Goal: Complete application form: Complete application form

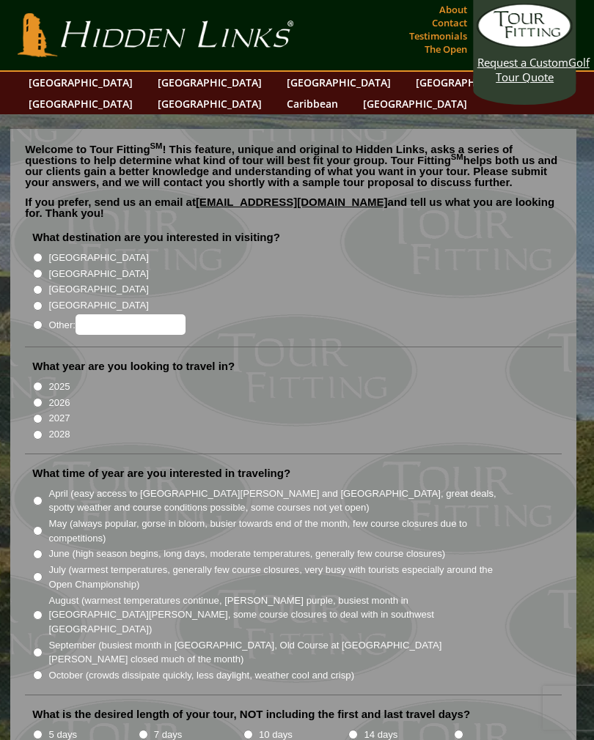
click at [43, 269] on input "[GEOGRAPHIC_DATA]" at bounding box center [38, 274] width 10 height 10
radio input "true"
click at [40, 382] on input "2025" at bounding box center [38, 387] width 10 height 10
radio input "true"
click at [40, 398] on input "2026" at bounding box center [38, 403] width 10 height 10
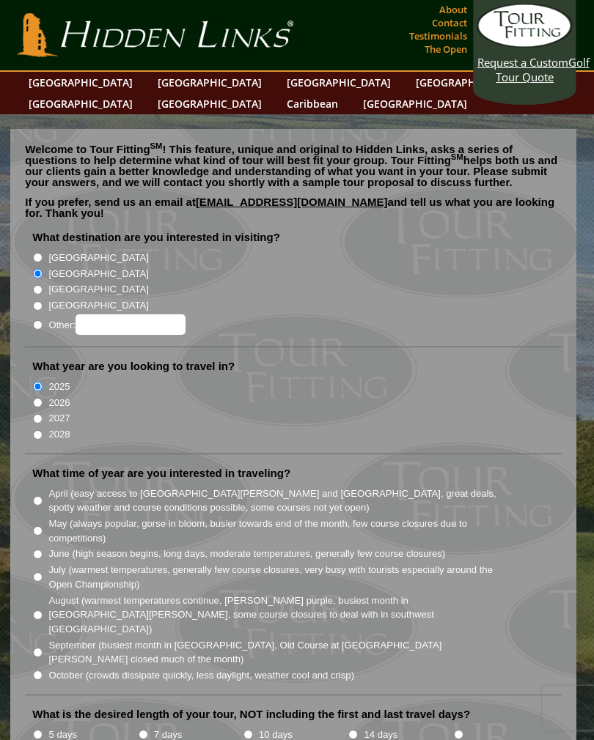
radio input "true"
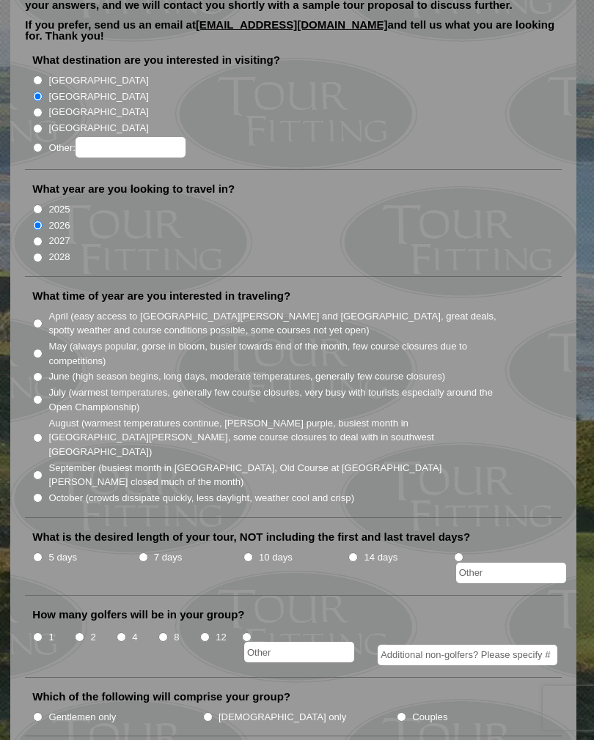
scroll to position [205, 0]
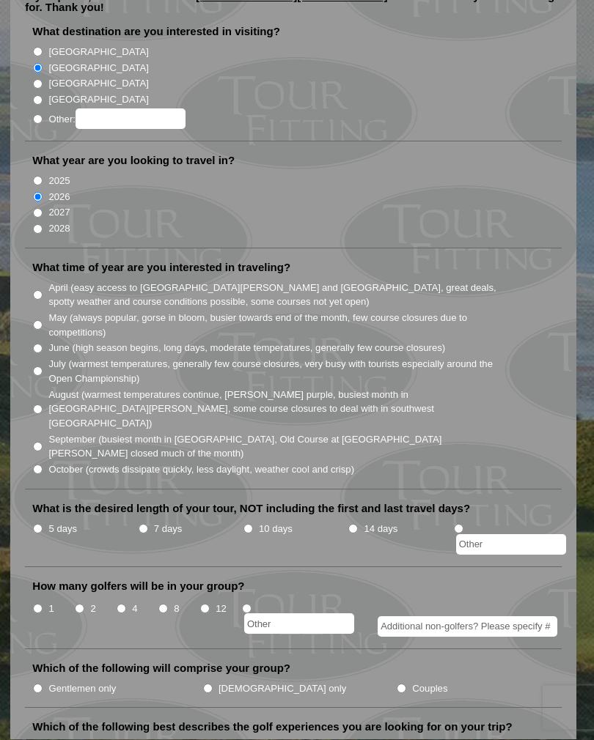
click at [40, 387] on li "August (warmest temperatures continue, [PERSON_NAME] purple, busiest month in […" at bounding box center [298, 409] width 533 height 45
click at [43, 405] on input "August (warmest temperatures continue, [PERSON_NAME] purple, busiest month in […" at bounding box center [38, 410] width 10 height 10
radio input "true"
click at [251, 525] on input "10 days" at bounding box center [248, 530] width 10 height 10
radio input "true"
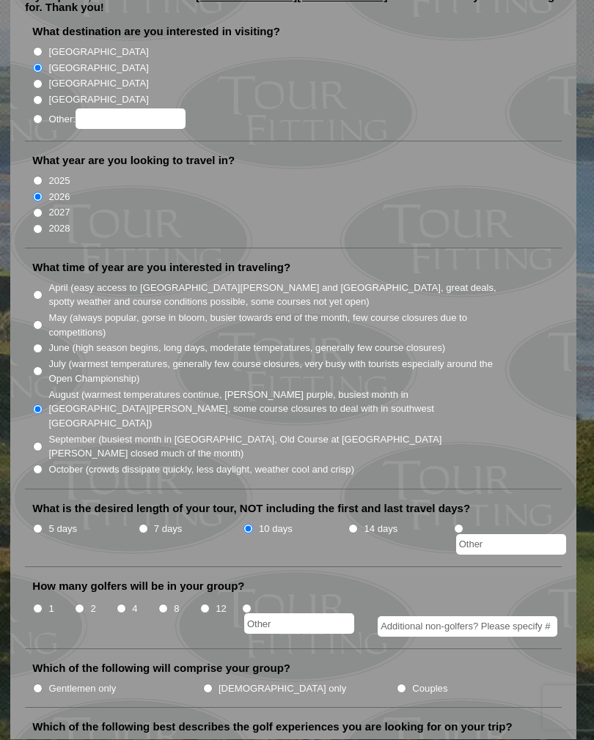
click at [119, 605] on input "4" at bounding box center [122, 610] width 10 height 10
radio input "true"
click at [408, 617] on input "Additional non-golfers? Please specify #" at bounding box center [467, 627] width 180 height 21
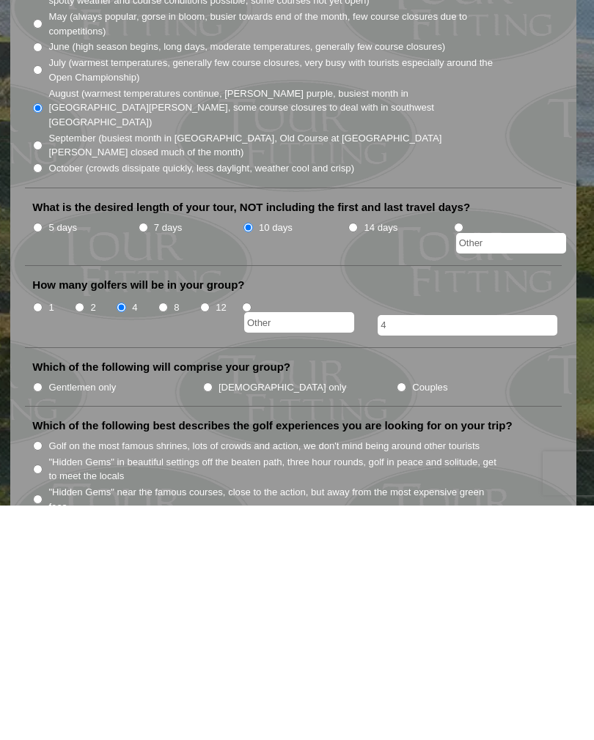
type input "4"
click at [34, 617] on input "Gentlemen only" at bounding box center [38, 622] width 10 height 10
radio input "true"
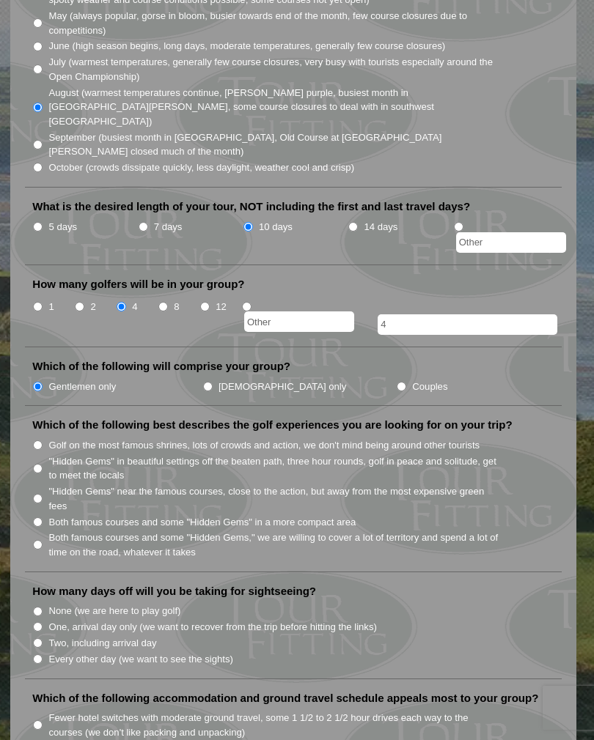
click at [43, 517] on input "Both famous courses and some "Hidden Gems" in a more compact area" at bounding box center [38, 522] width 10 height 10
radio input "true"
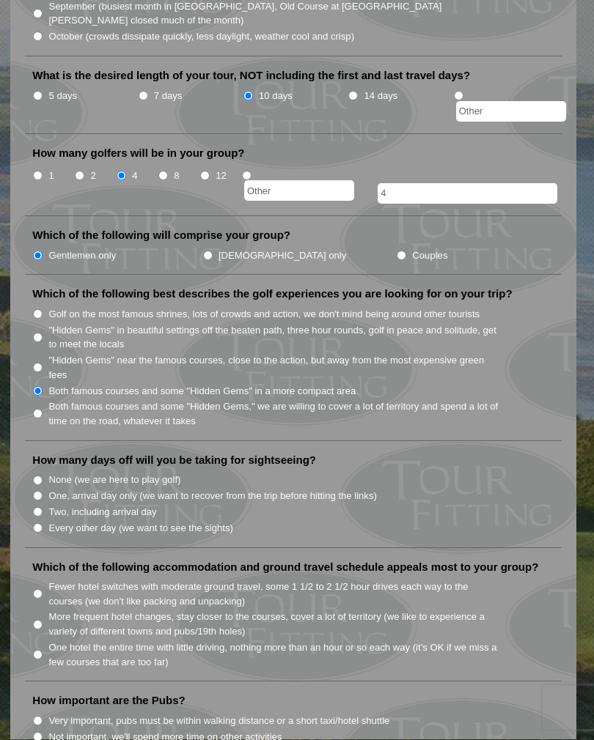
scroll to position [639, 0]
click at [43, 523] on input "Every other day (we want to see the sights)" at bounding box center [38, 528] width 10 height 10
radio input "true"
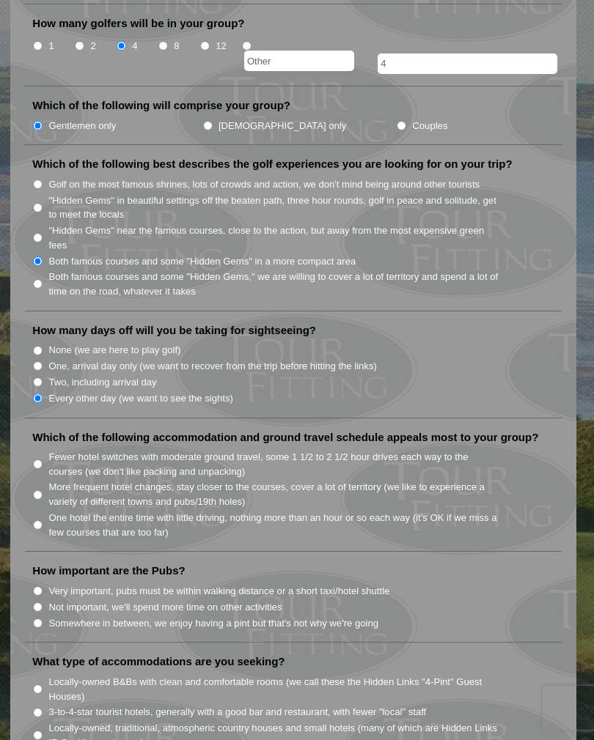
scroll to position [772, 0]
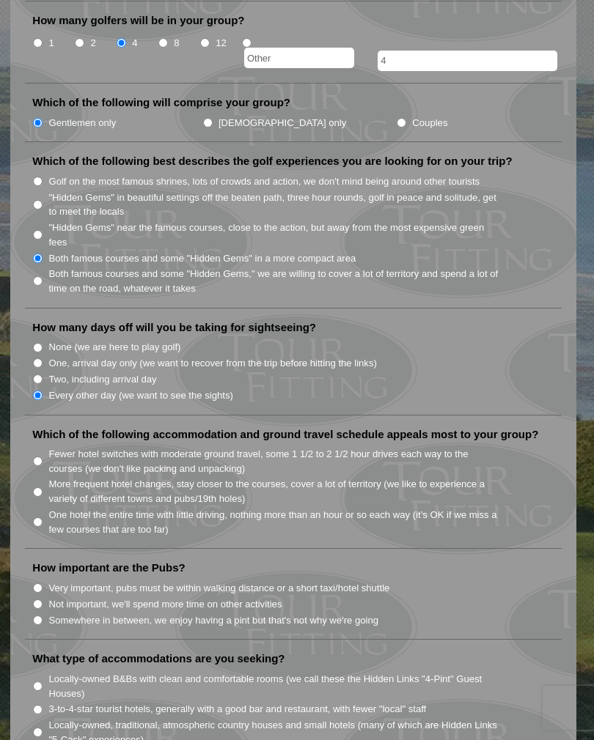
click at [43, 446] on li "Fewer hotel switches with moderate ground travel, some 1 1/2 to 2 1/2 hour driv…" at bounding box center [298, 461] width 533 height 30
click at [39, 457] on input "Fewer hotel switches with moderate ground travel, some 1 1/2 to 2 1/2 hour driv…" at bounding box center [38, 462] width 10 height 10
radio input "true"
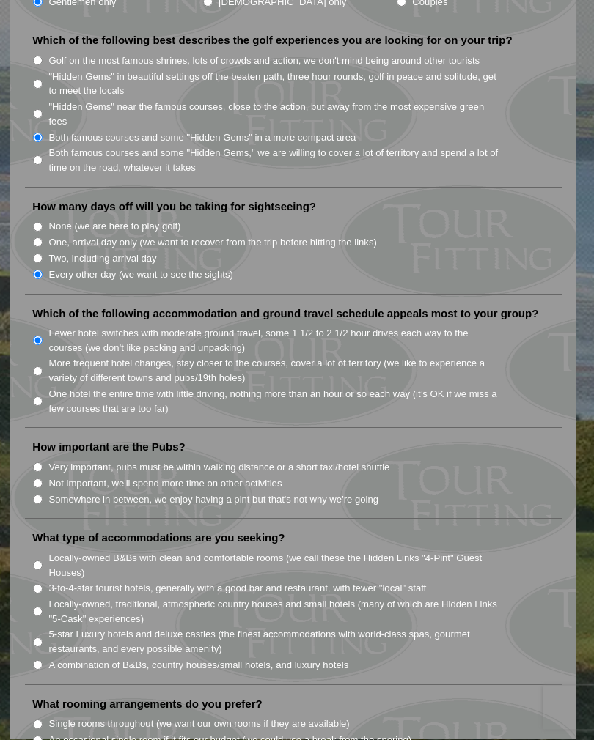
scroll to position [892, 0]
click at [41, 495] on input "Somewhere in between, we enjoy having a pint but that's not why we're going" at bounding box center [38, 500] width 10 height 10
radio input "true"
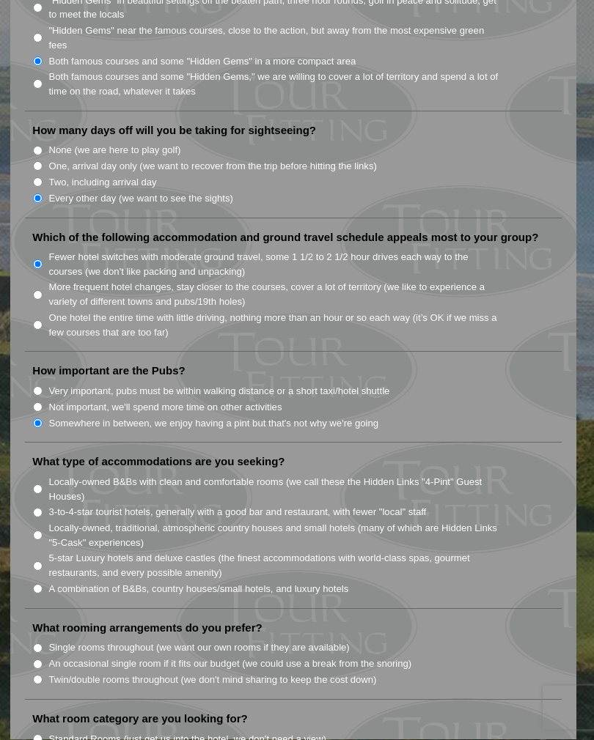
scroll to position [970, 0]
click at [43, 503] on li "3-to-4-star tourist hotels, generally with a good bar and restaurant, with fewe…" at bounding box center [298, 511] width 533 height 16
click at [38, 507] on input "3-to-4-star tourist hotels, generally with a good bar and restaurant, with fewe…" at bounding box center [38, 512] width 10 height 10
radio input "true"
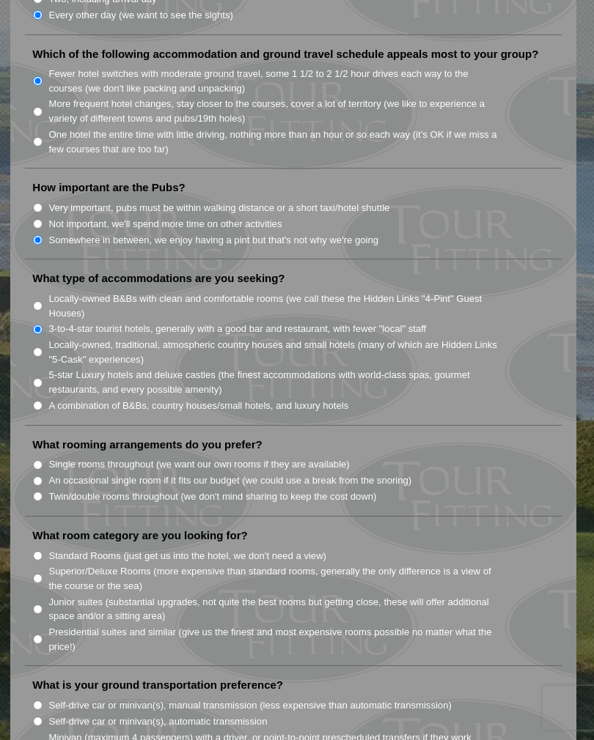
scroll to position [1151, 0]
click at [36, 493] on input "Twin/double rooms throughout (we don't mind sharing to keep the cost down)" at bounding box center [38, 498] width 10 height 10
radio input "true"
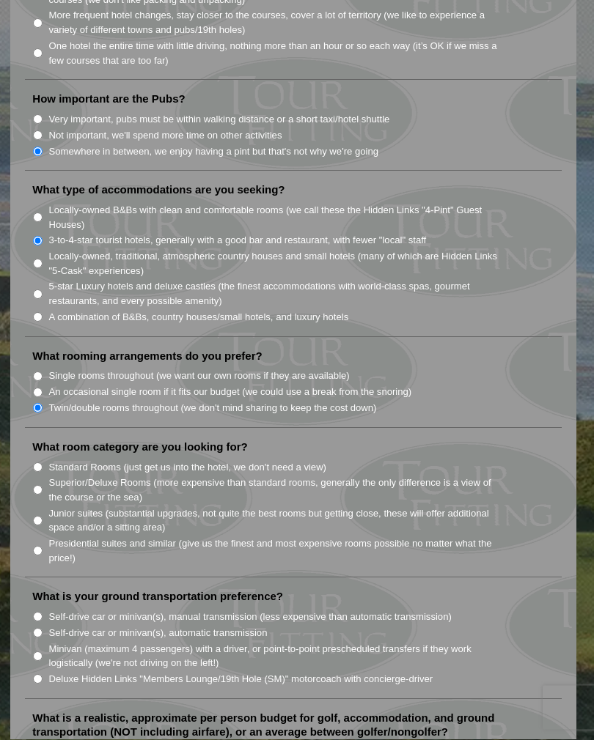
scroll to position [1243, 0]
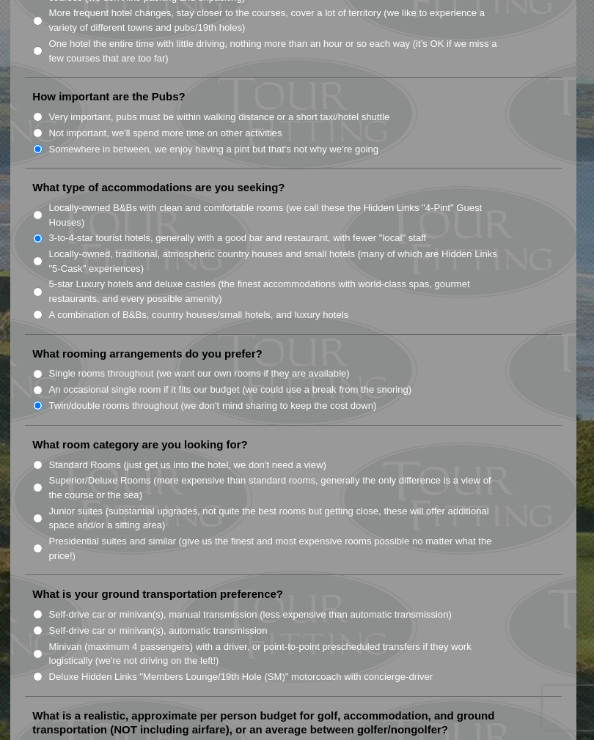
click at [43, 460] on input "Standard Rooms (just get us into the hotel, we don't need a view)" at bounding box center [38, 465] width 10 height 10
radio input "true"
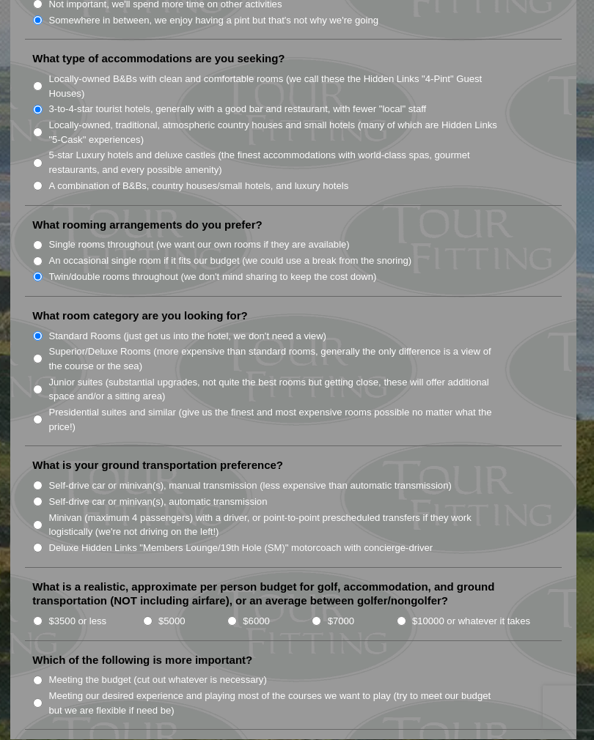
scroll to position [1374, 0]
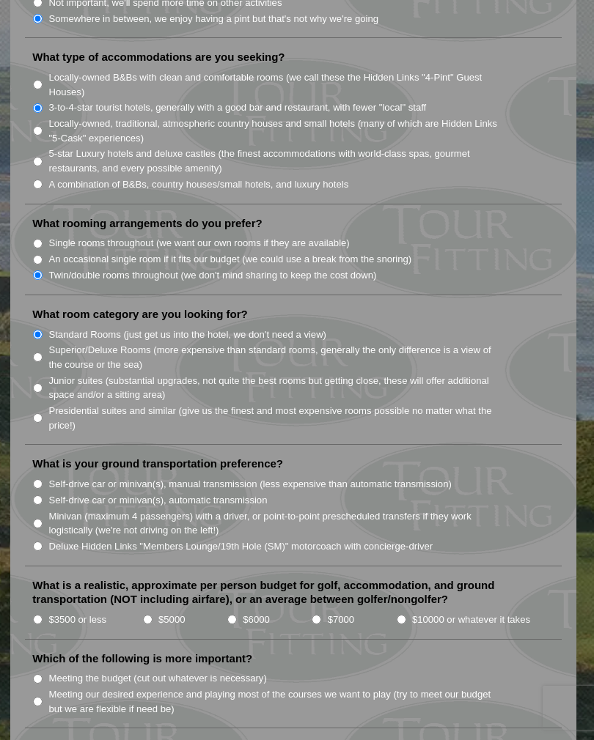
click at [233, 615] on input "$6000" at bounding box center [232, 620] width 10 height 10
radio input "true"
click at [331, 613] on label "$7000" at bounding box center [341, 620] width 26 height 15
click at [321, 615] on input "$7000" at bounding box center [317, 620] width 10 height 10
radio input "true"
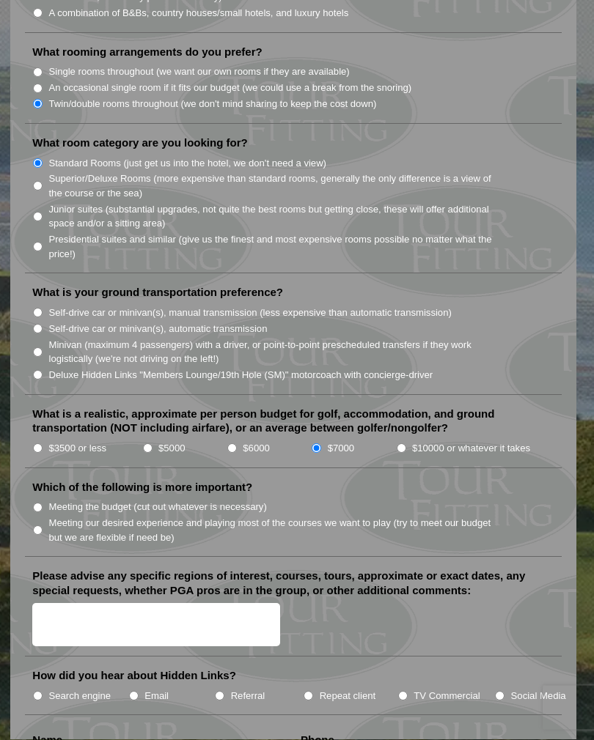
scroll to position [1548, 0]
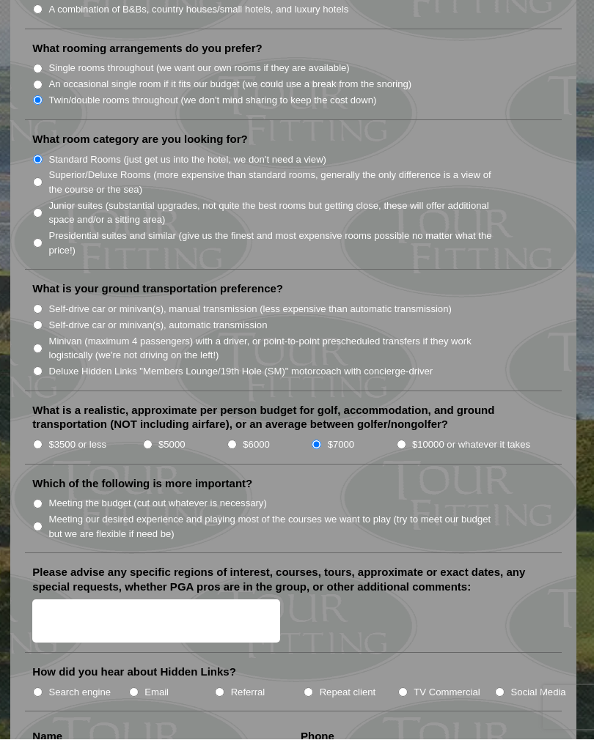
click at [40, 523] on input "Meeting our desired experience and playing most of the courses we want to play …" at bounding box center [38, 528] width 10 height 10
radio input "true"
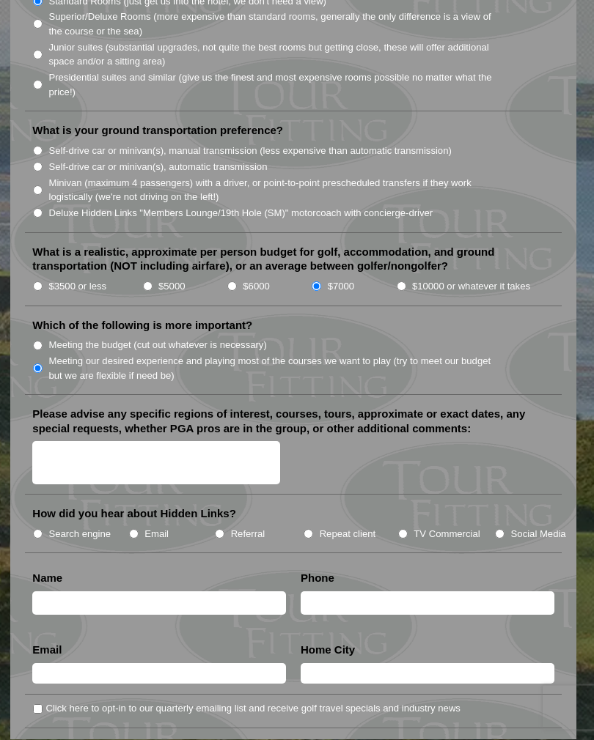
scroll to position [1709, 0]
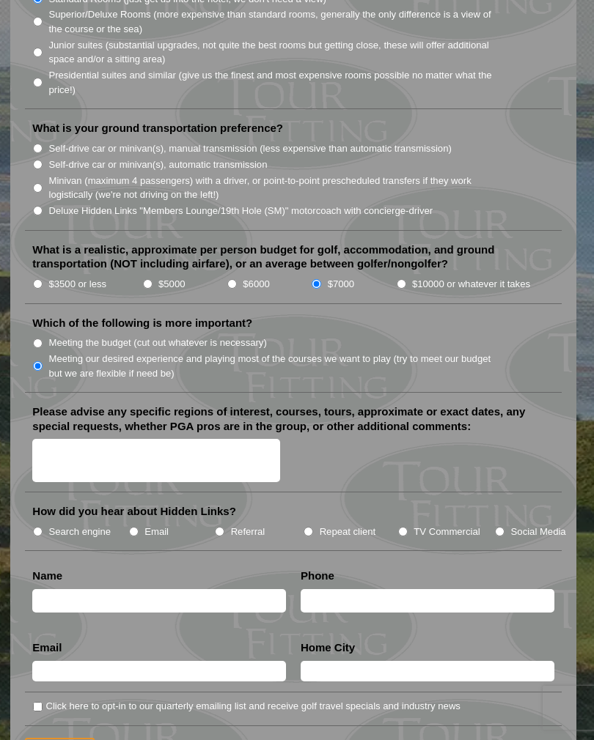
click at [215, 527] on input "Referral" at bounding box center [220, 532] width 10 height 10
radio input "true"
click at [62, 589] on input "text" at bounding box center [159, 601] width 254 height 24
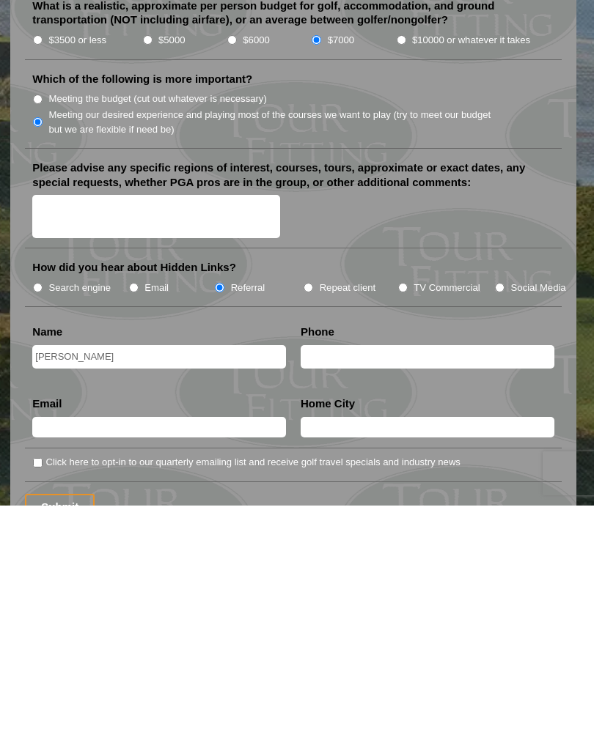
type input "[PERSON_NAME]"
click at [303, 580] on input "text" at bounding box center [428, 592] width 254 height 24
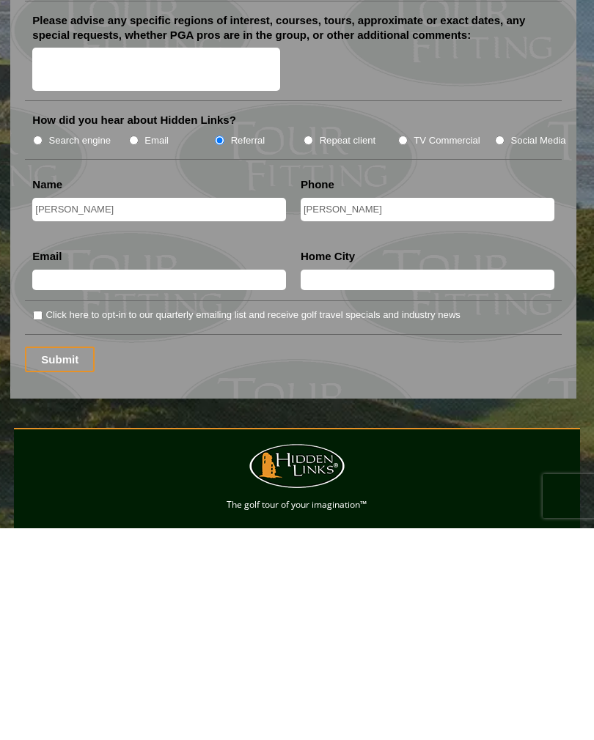
scroll to position [1890, 0]
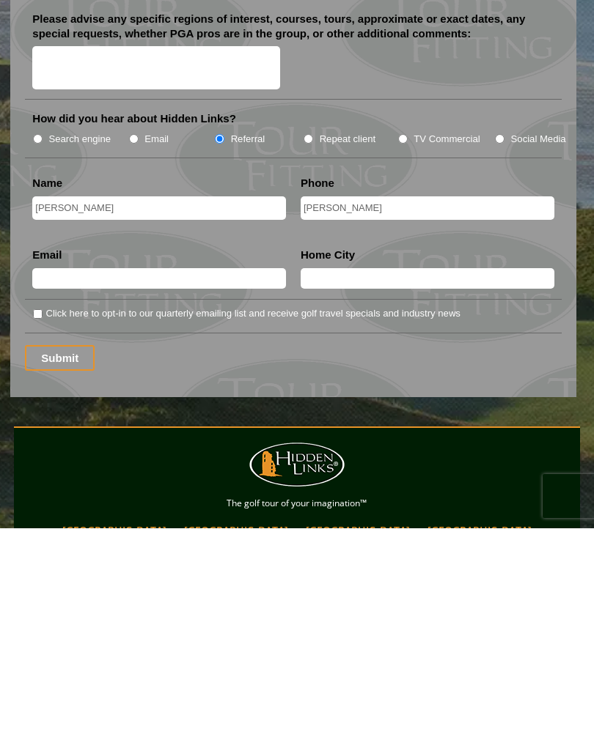
type input "[PERSON_NAME]"
click at [42, 480] on input "text" at bounding box center [159, 490] width 254 height 21
type input "Cd"
type input "[EMAIL_ADDRESS][DOMAIN_NAME]"
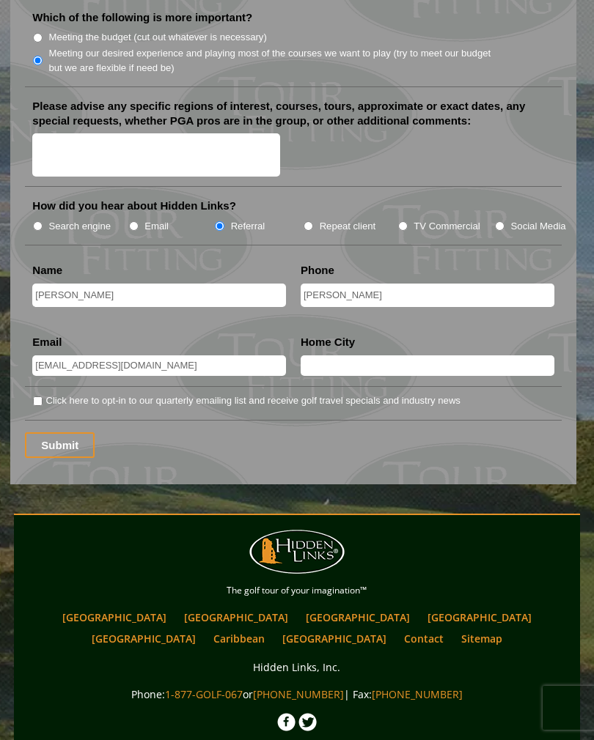
click at [180, 355] on input "[EMAIL_ADDRESS][DOMAIN_NAME]" at bounding box center [159, 365] width 254 height 21
click at [318, 355] on input "text" at bounding box center [428, 365] width 254 height 21
type input "Charlotte"
click at [191, 432] on div "Submit" at bounding box center [293, 445] width 536 height 26
click at [38, 397] on input "Click here to opt-in to our quarterly emailing list and receive golf travel spe…" at bounding box center [38, 402] width 10 height 10
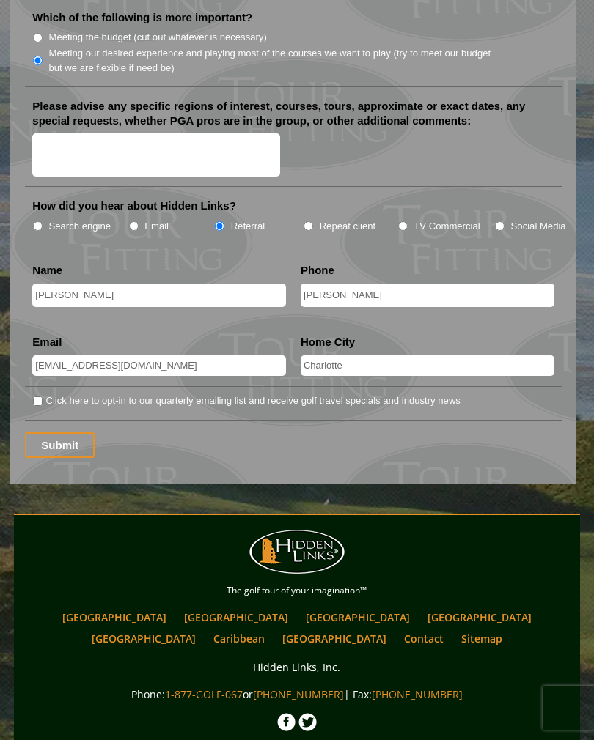
checkbox input "true"
click at [45, 432] on input "Submit" at bounding box center [60, 445] width 70 height 26
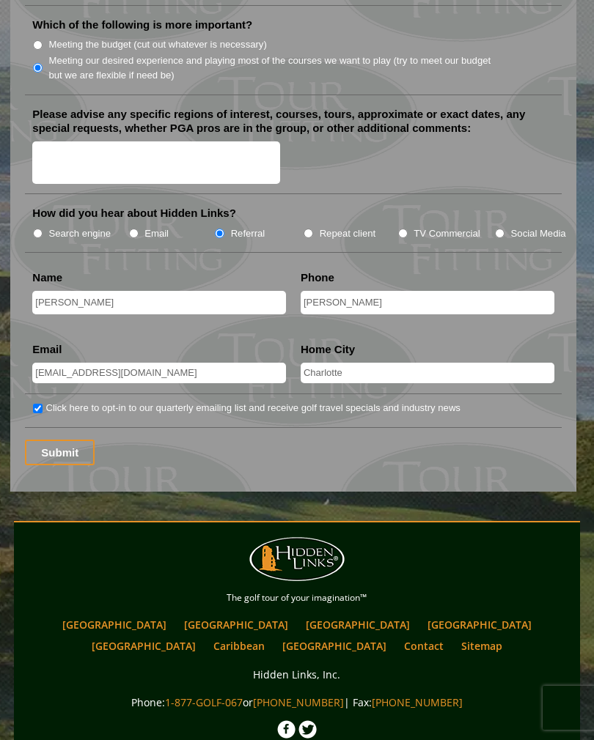
click at [51, 440] on input "Submit" at bounding box center [60, 453] width 70 height 26
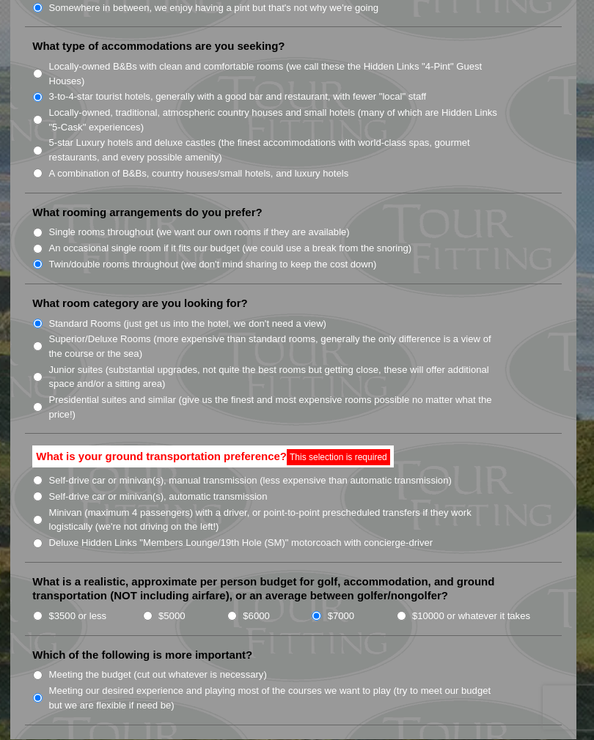
scroll to position [1385, 0]
click at [38, 515] on input "Minivan (maximum 4 passengers) with a driver, or point-to-point prescheduled tr…" at bounding box center [38, 520] width 10 height 10
radio input "true"
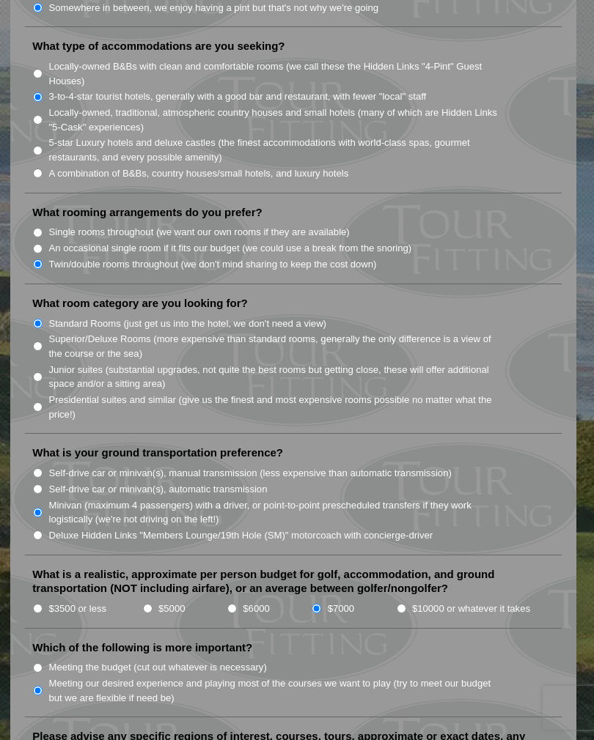
click at [39, 497] on li "Minivan (maximum 4 passengers) with a driver, or point-to-point prescheduled tr…" at bounding box center [298, 512] width 533 height 30
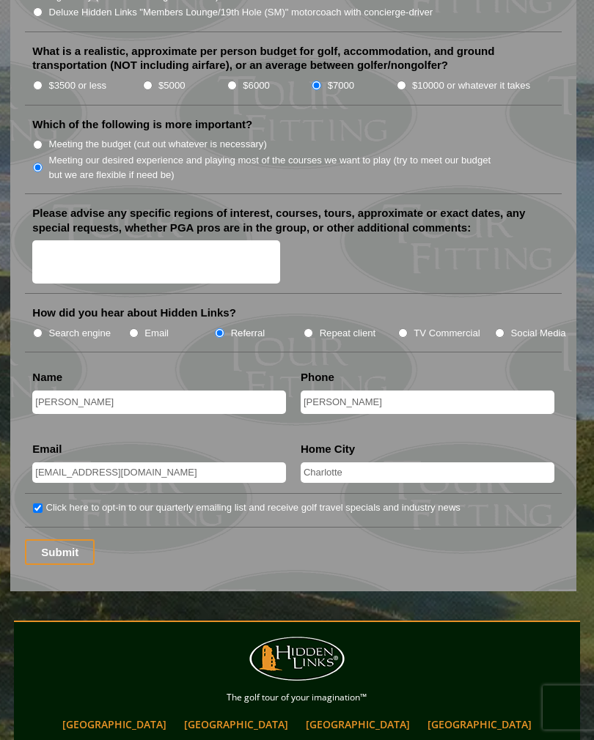
scroll to position [1909, 0]
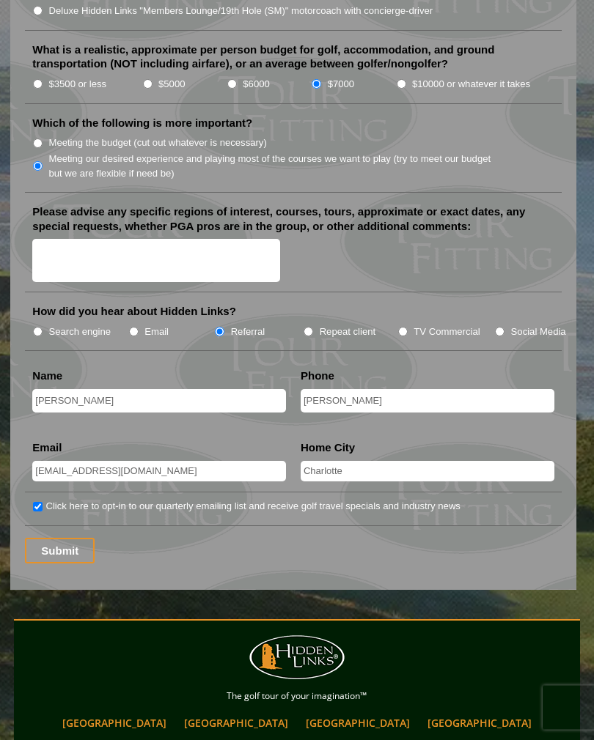
click at [182, 462] on input "[EMAIL_ADDRESS][DOMAIN_NAME]" at bounding box center [159, 472] width 254 height 21
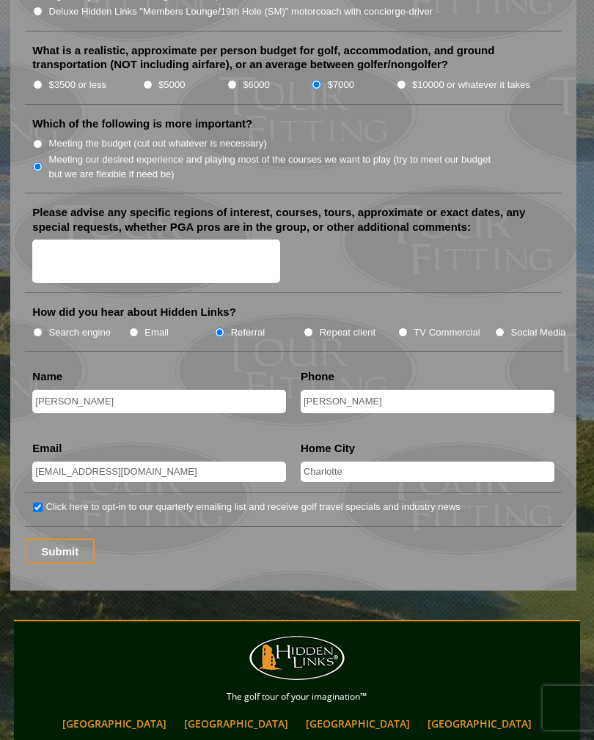
click at [51, 539] on input "Submit" at bounding box center [60, 552] width 70 height 26
